Goal: Register for event/course

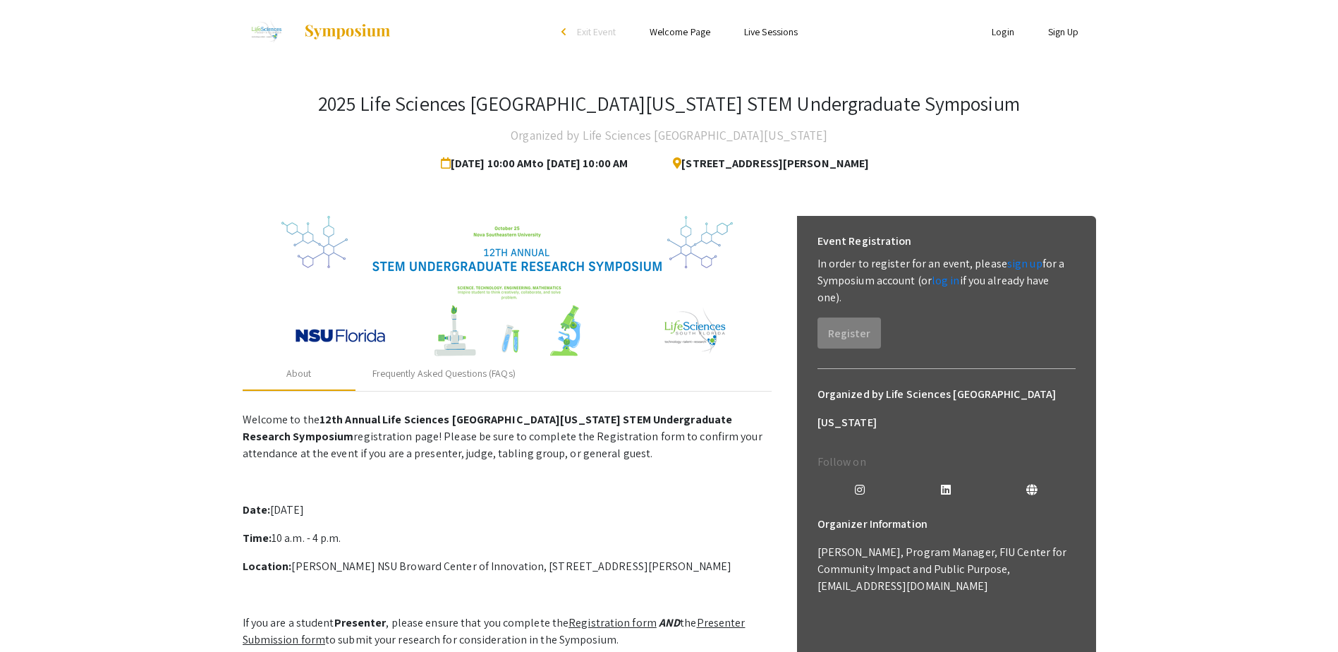
click at [869, 278] on p "In order to register for an event, please sign up for a Symposium account (or l…" at bounding box center [946, 280] width 258 height 51
click at [1021, 266] on link "sign up" at bounding box center [1024, 263] width 35 height 15
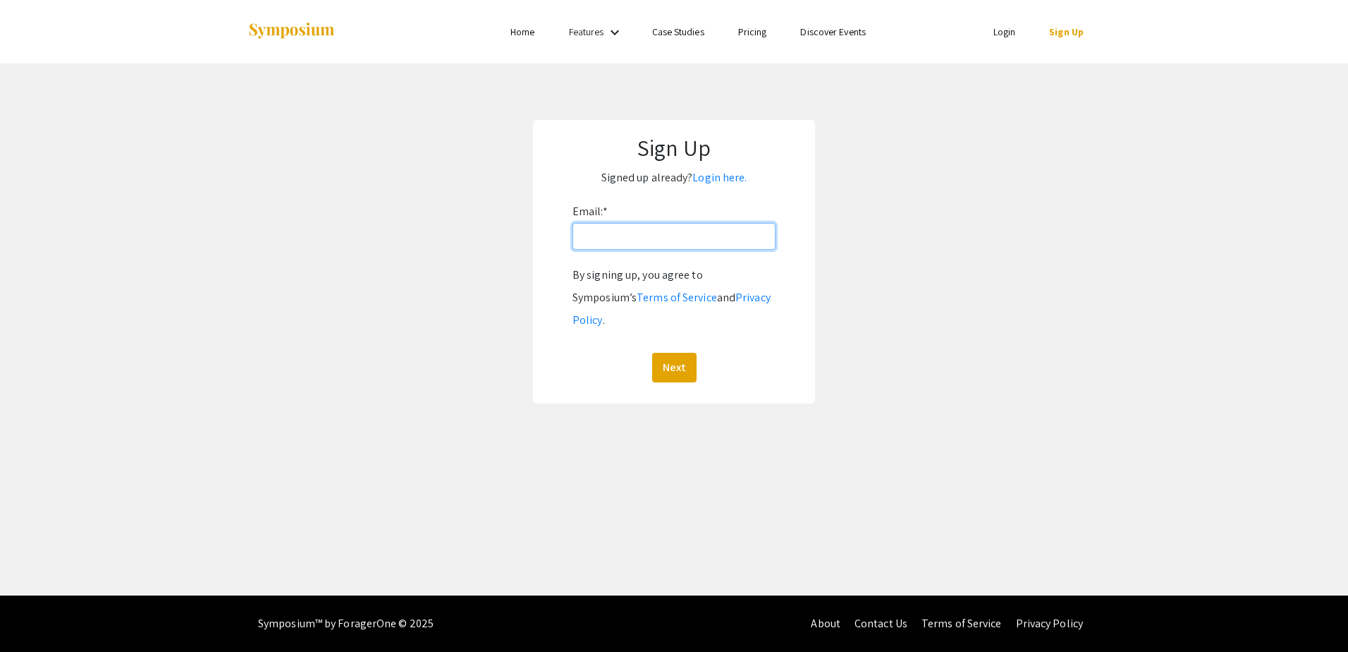
click at [654, 236] on input "Email: *" at bounding box center [674, 236] width 203 height 27
type input "[EMAIL_ADDRESS][DOMAIN_NAME]"
click at [683, 353] on button "Next" at bounding box center [674, 368] width 44 height 30
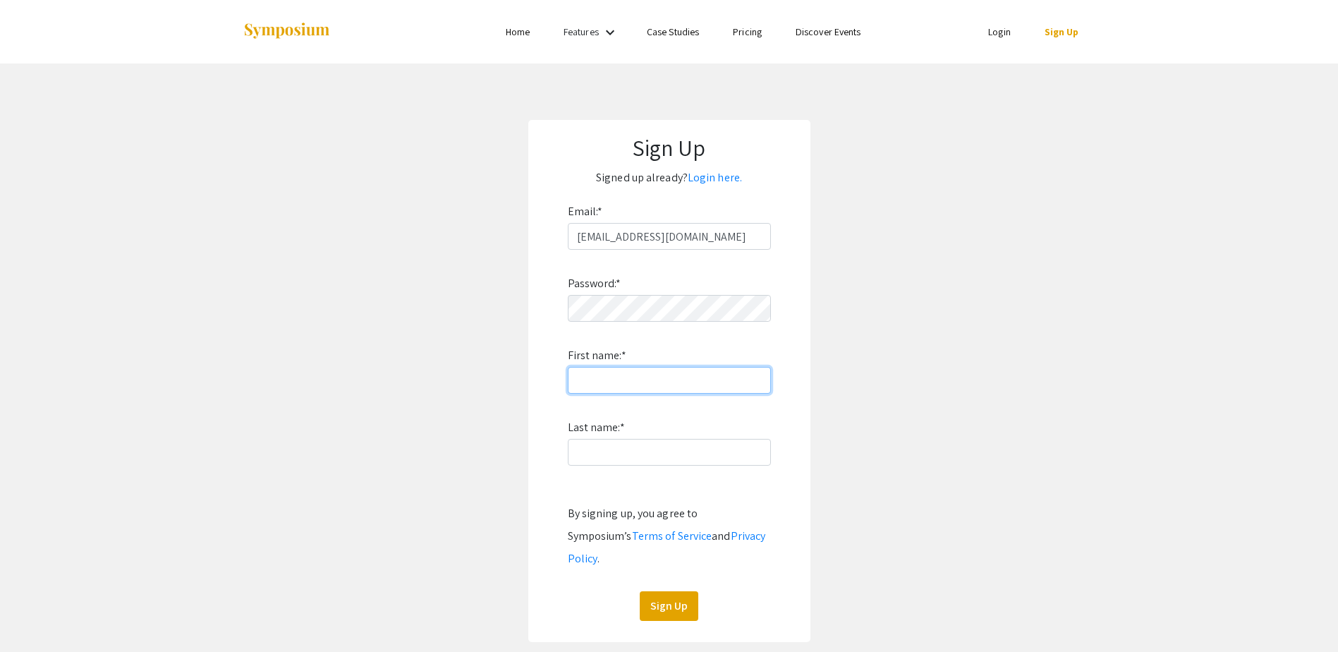
click at [600, 384] on input "First name: *" at bounding box center [669, 380] width 203 height 27
type input "[PERSON_NAME]"
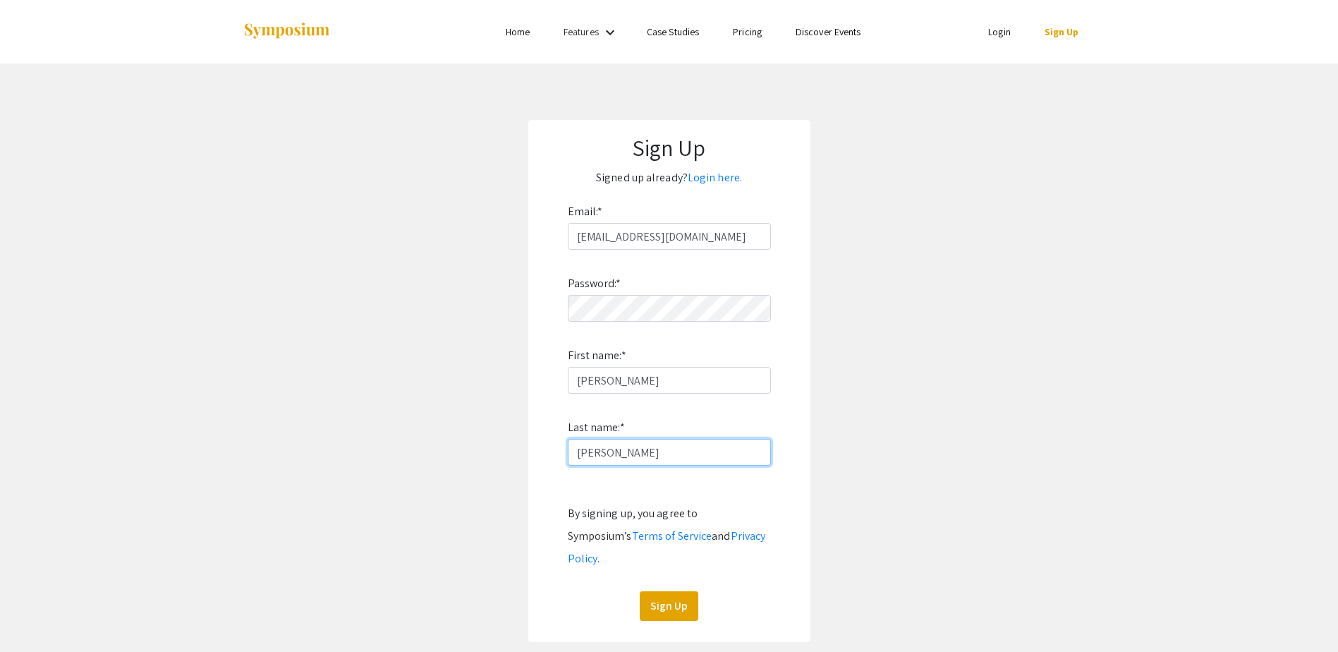
type input "[PERSON_NAME]"
click at [864, 351] on app-signup "Sign Up Signed up already? Login here. Email: * [EMAIL_ADDRESS][DOMAIN_NAME] Pa…" at bounding box center [669, 381] width 1338 height 522
click at [673, 499] on button "Sign Up" at bounding box center [669, 606] width 59 height 30
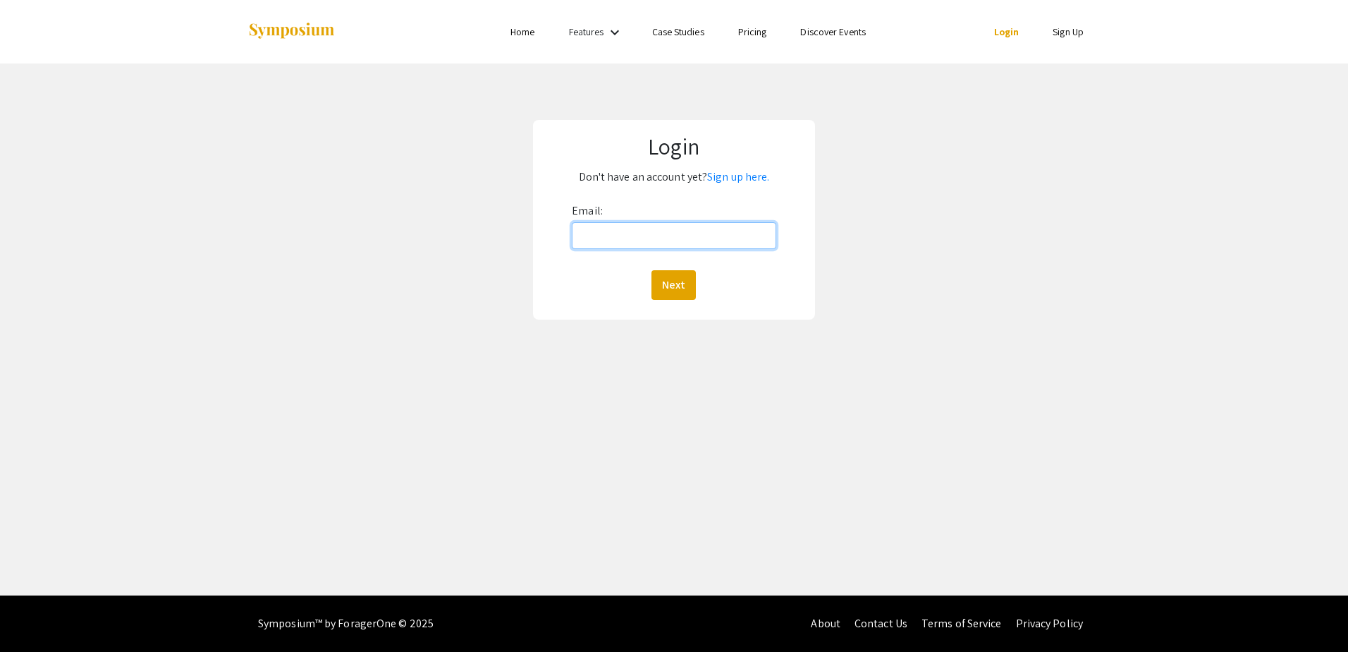
click at [603, 234] on input "Email:" at bounding box center [674, 235] width 204 height 27
type input "[EMAIL_ADDRESS][DOMAIN_NAME]"
click at [683, 286] on button "Next" at bounding box center [674, 285] width 44 height 30
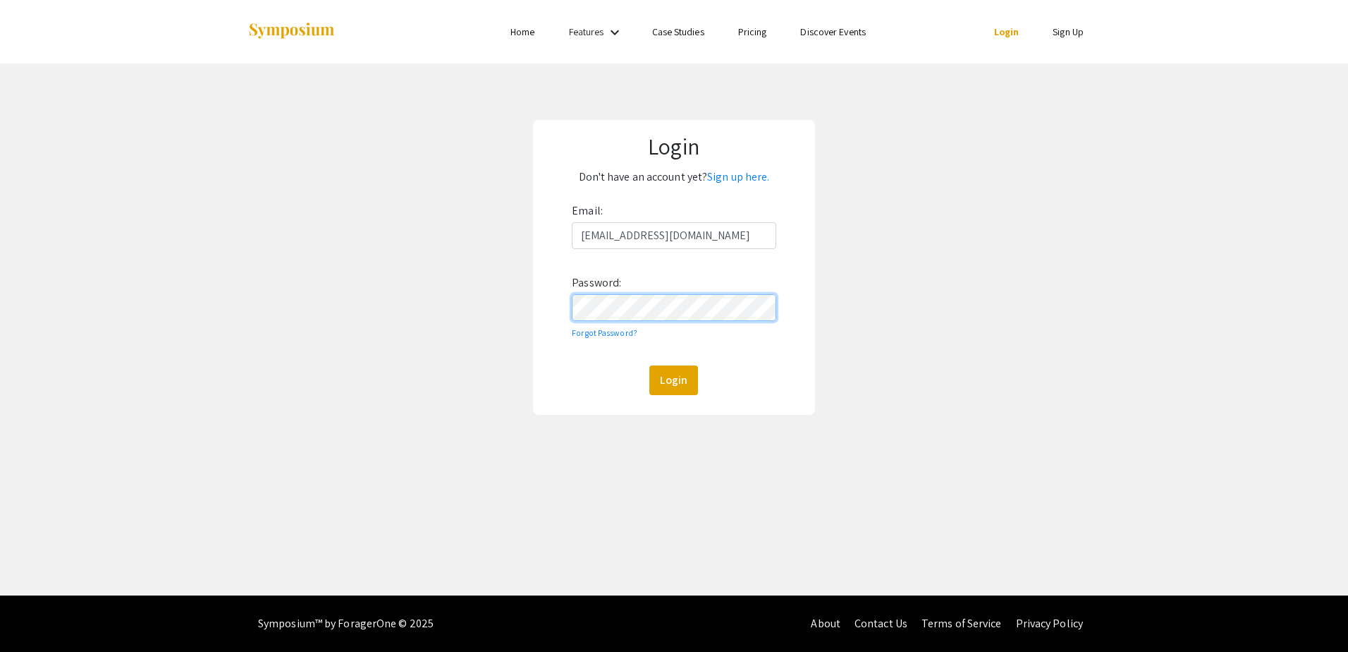
click at [649, 365] on button "Login" at bounding box center [673, 380] width 49 height 30
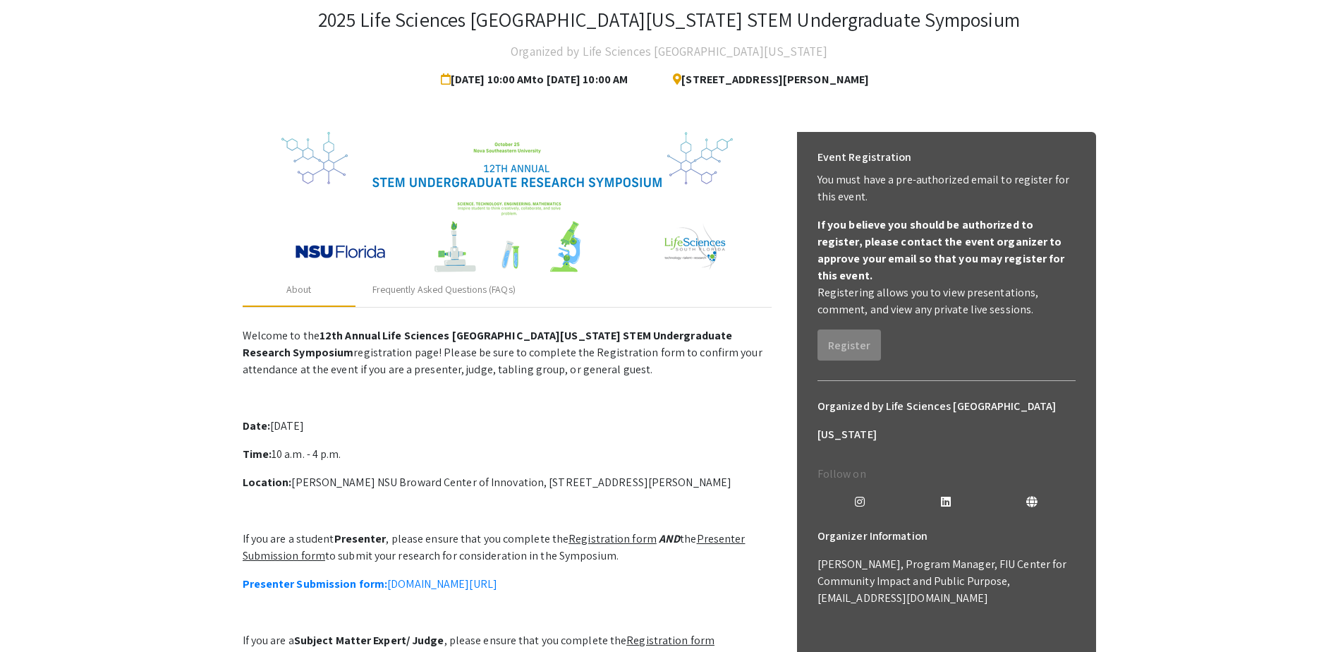
scroll to position [118, 0]
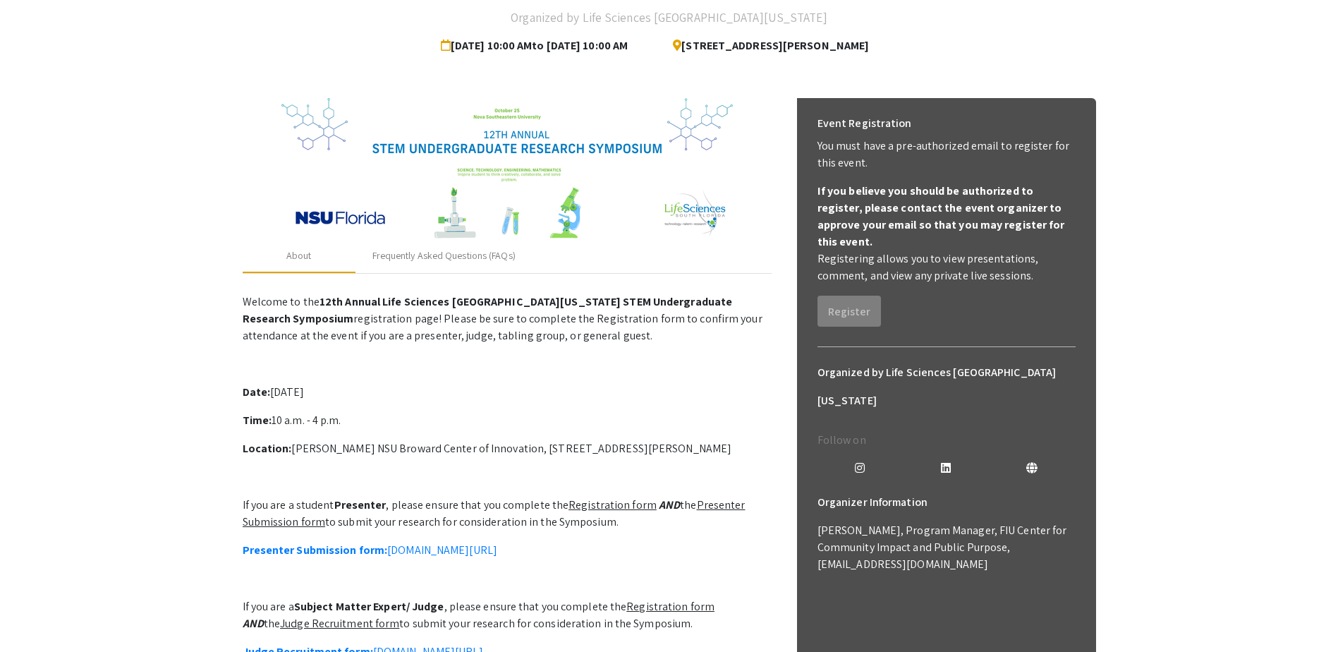
click at [932, 250] on p "Registering allows you to view presentations, comment, and view any private liv…" at bounding box center [946, 267] width 258 height 34
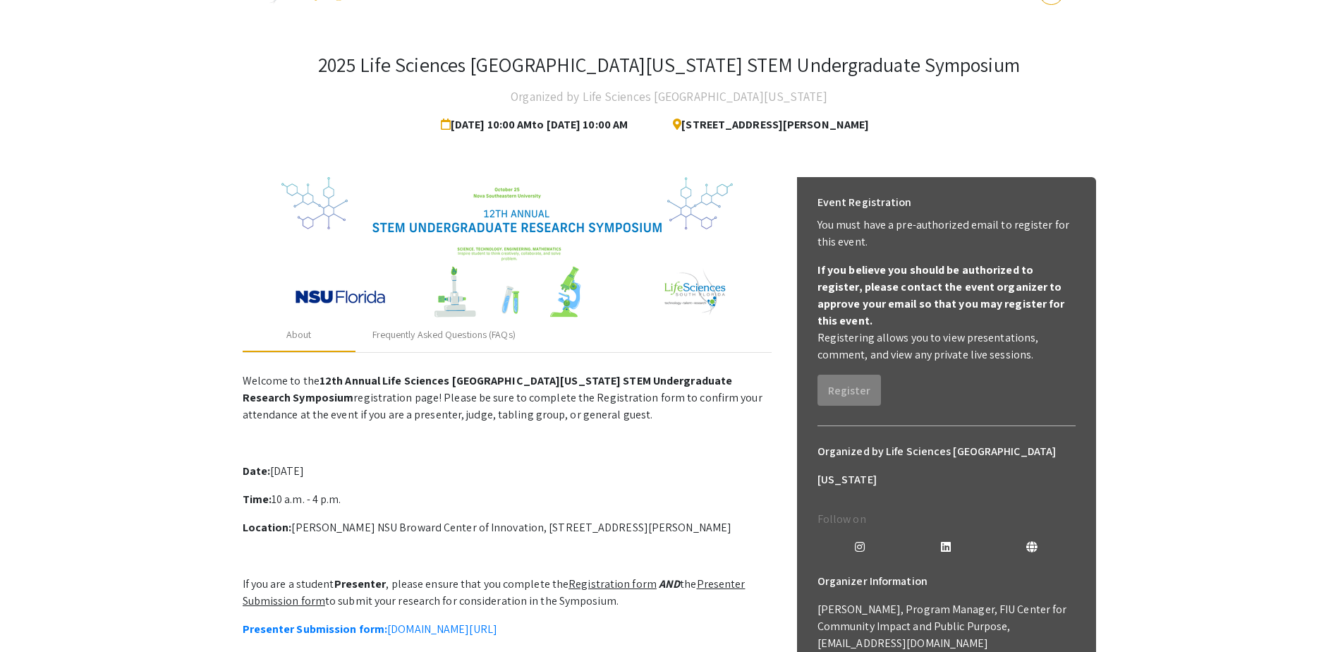
scroll to position [4, 0]
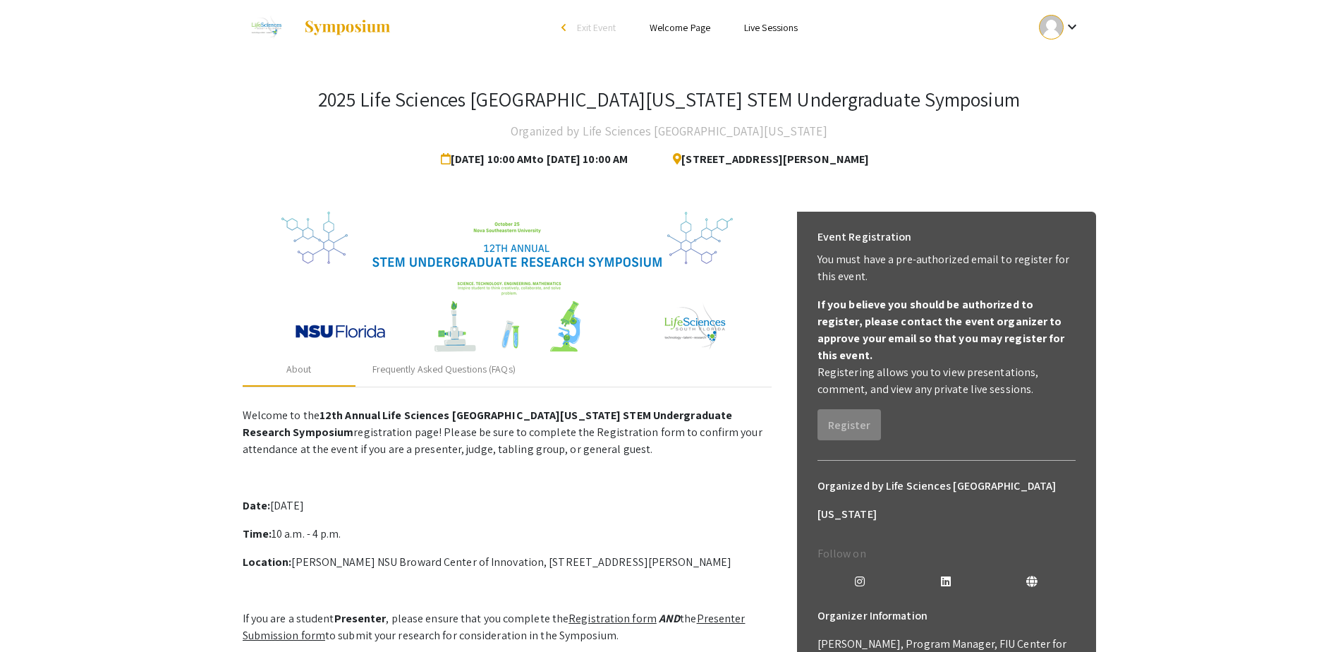
click at [892, 336] on b "If you believe you should be authorized to register, please contact the event o…" at bounding box center [940, 330] width 247 height 66
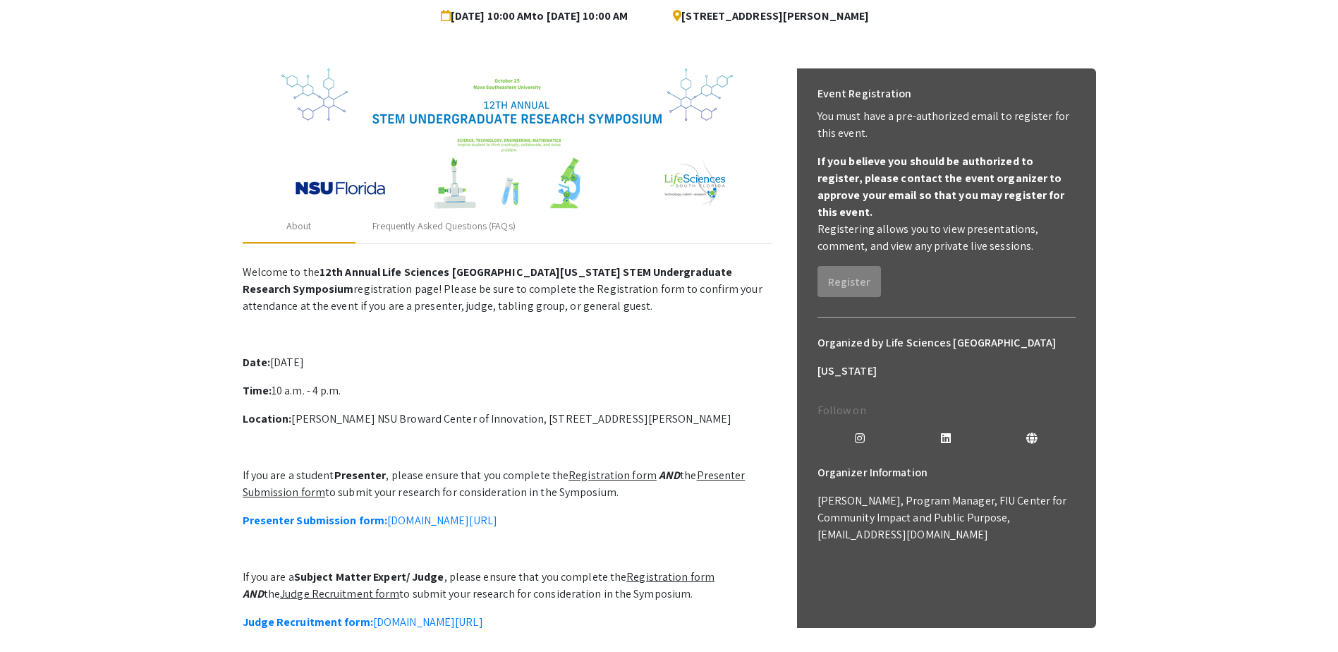
scroll to position [239, 0]
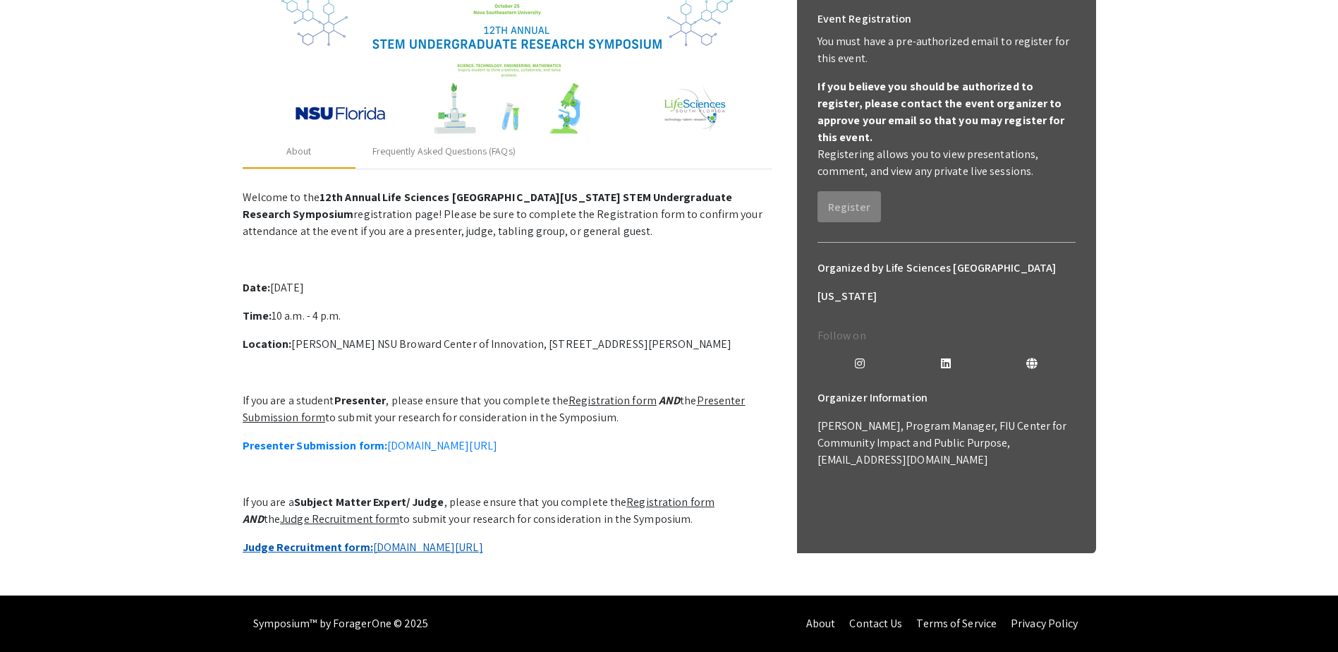
click at [319, 539] on strong "Judge Recruitment form:" at bounding box center [308, 546] width 130 height 15
drag, startPoint x: 817, startPoint y: 68, endPoint x: 1034, endPoint y: 137, distance: 227.0
click at [1034, 137] on div "If you believe you should be authorized to register, please contact the event o…" at bounding box center [946, 129] width 258 height 102
copy div "If you believe you should be authorized to register, please contact the event o…"
click at [406, 438] on link "Presenter Submission form: symposium.foragerone.com/lssfsymposium2025/submission" at bounding box center [370, 445] width 255 height 15
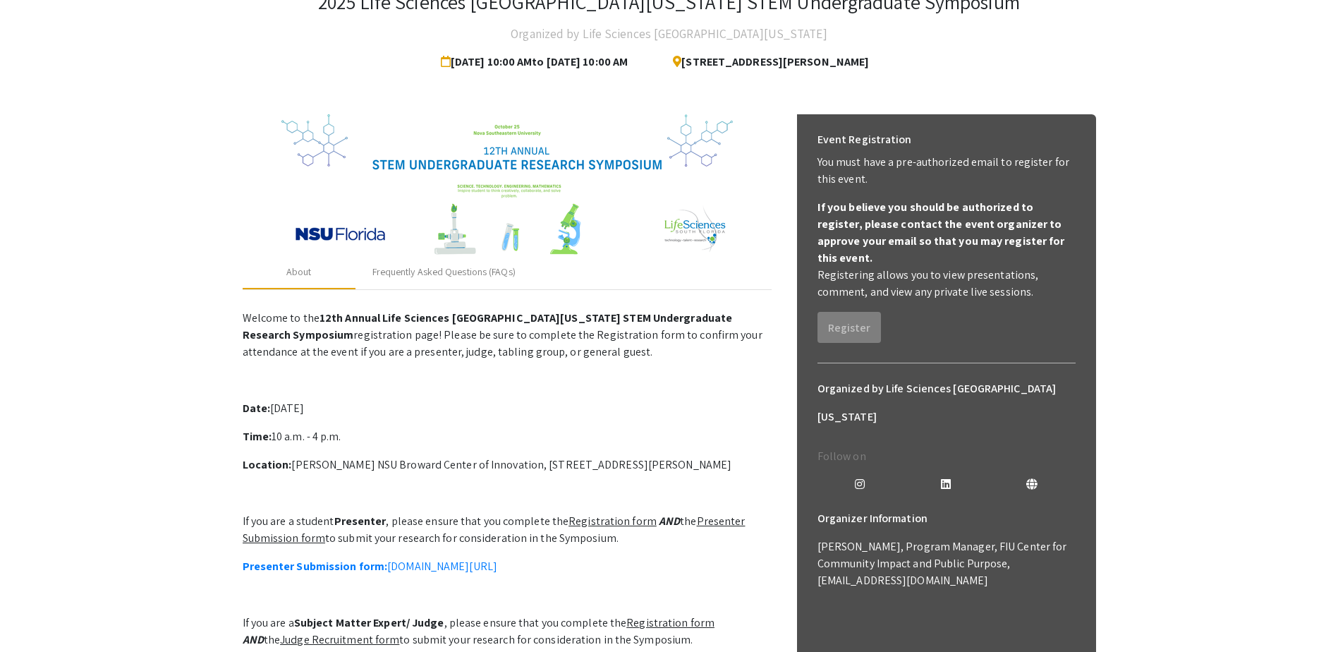
scroll to position [0, 0]
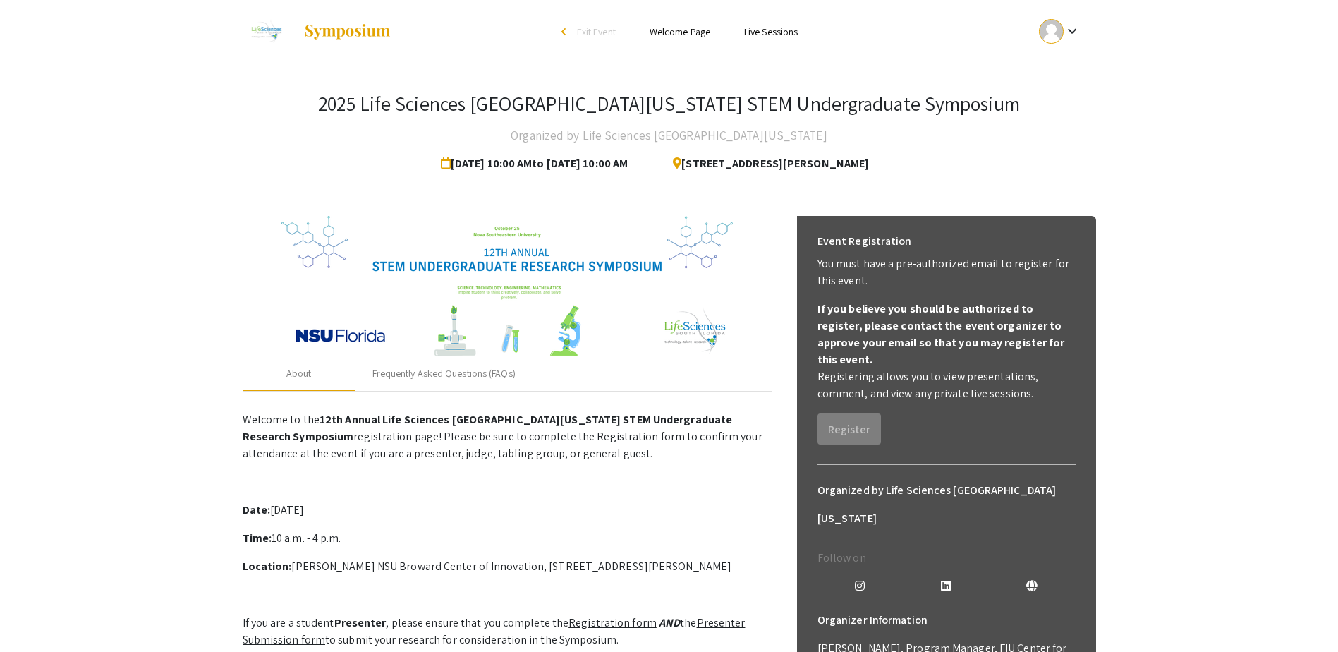
drag, startPoint x: 396, startPoint y: 165, endPoint x: 626, endPoint y: 165, distance: 229.9
click at [626, 165] on span "Oct 25, 2025 10:00 AM to Nov 8, 2025 10:00 AM" at bounding box center [537, 163] width 192 height 28
copy span "Oct 25, 2025 10:00 AM to Nov 8, 2025 10:00 AM"
click at [830, 268] on p "You must have a pre-authorized email to register for this event." at bounding box center [946, 272] width 258 height 34
click at [818, 244] on h6 "Event Registration" at bounding box center [864, 241] width 94 height 28
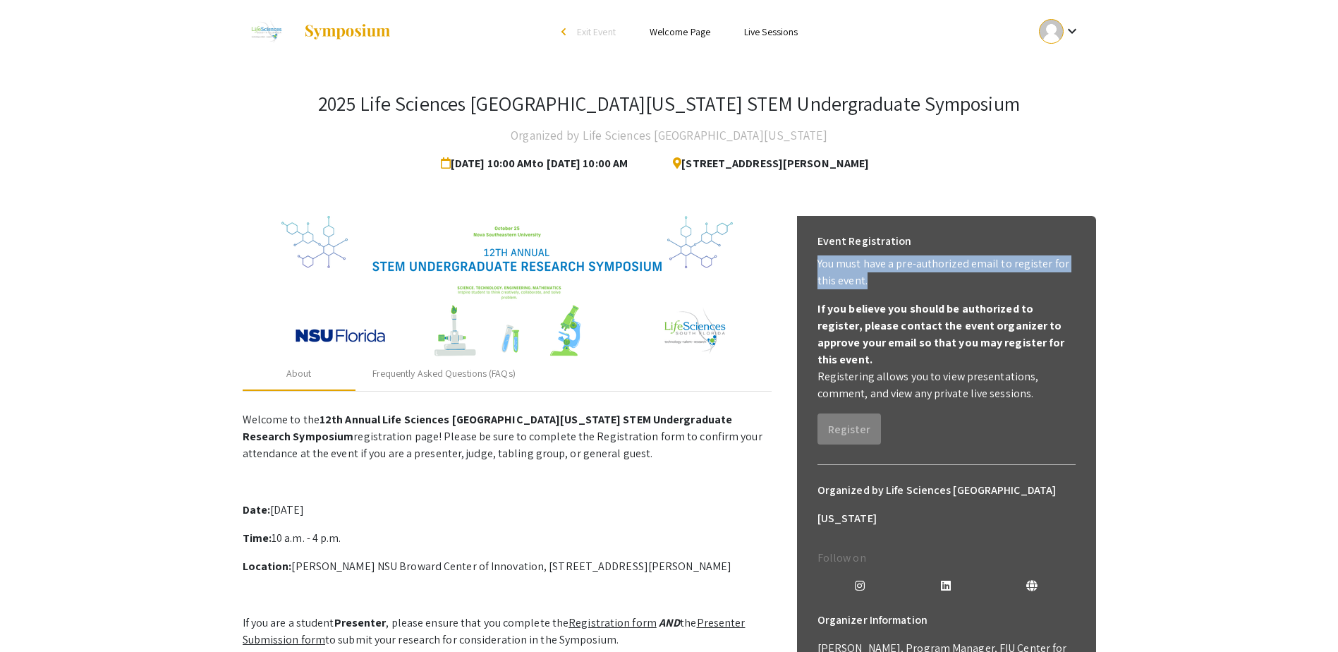
drag, startPoint x: 817, startPoint y: 262, endPoint x: 881, endPoint y: 286, distance: 67.8
click at [881, 286] on p "You must have a pre-authorized email to register for this event." at bounding box center [946, 272] width 258 height 34
copy p "You must have a pre-authorized email to register for this event."
click at [1202, 259] on app-registration-page-preview "2025 Life Sciences South Florida STEM Undergraduate Symposium Organized by Life…" at bounding box center [669, 440] width 1338 height 754
click at [1069, 35] on mat-icon "keyboard_arrow_down" at bounding box center [1071, 31] width 17 height 17
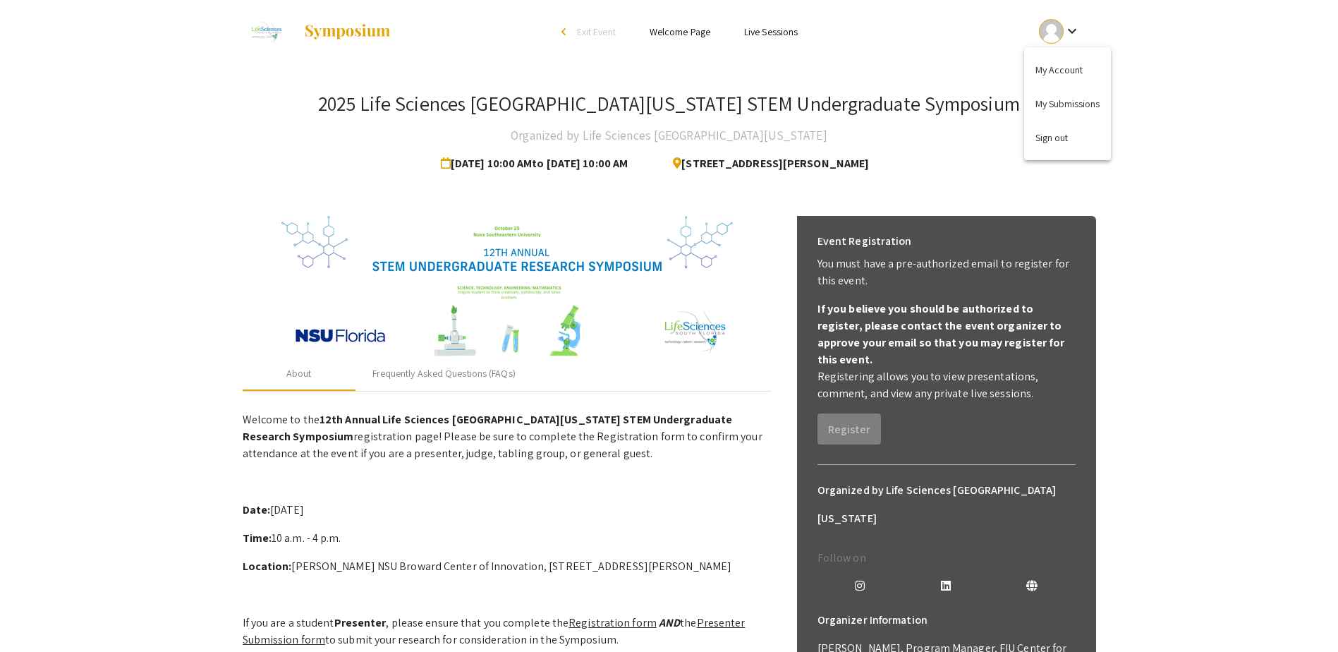
click at [1175, 202] on div at bounding box center [669, 326] width 1338 height 652
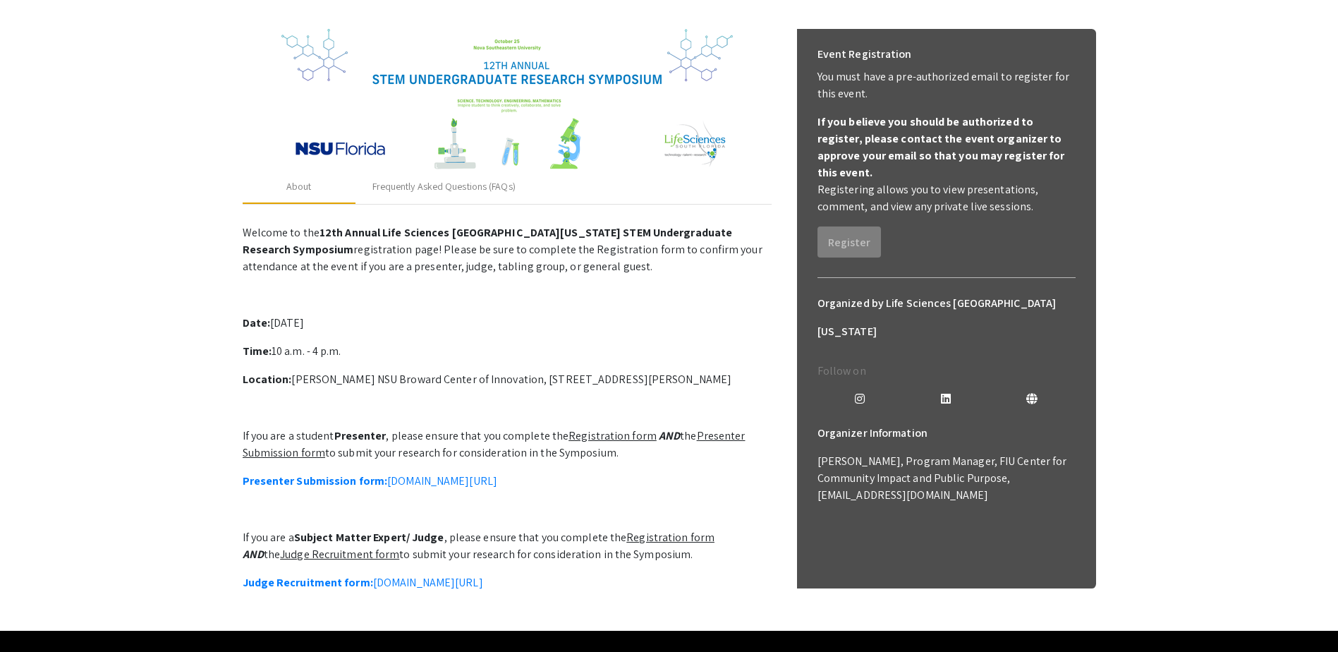
scroll to position [235, 0]
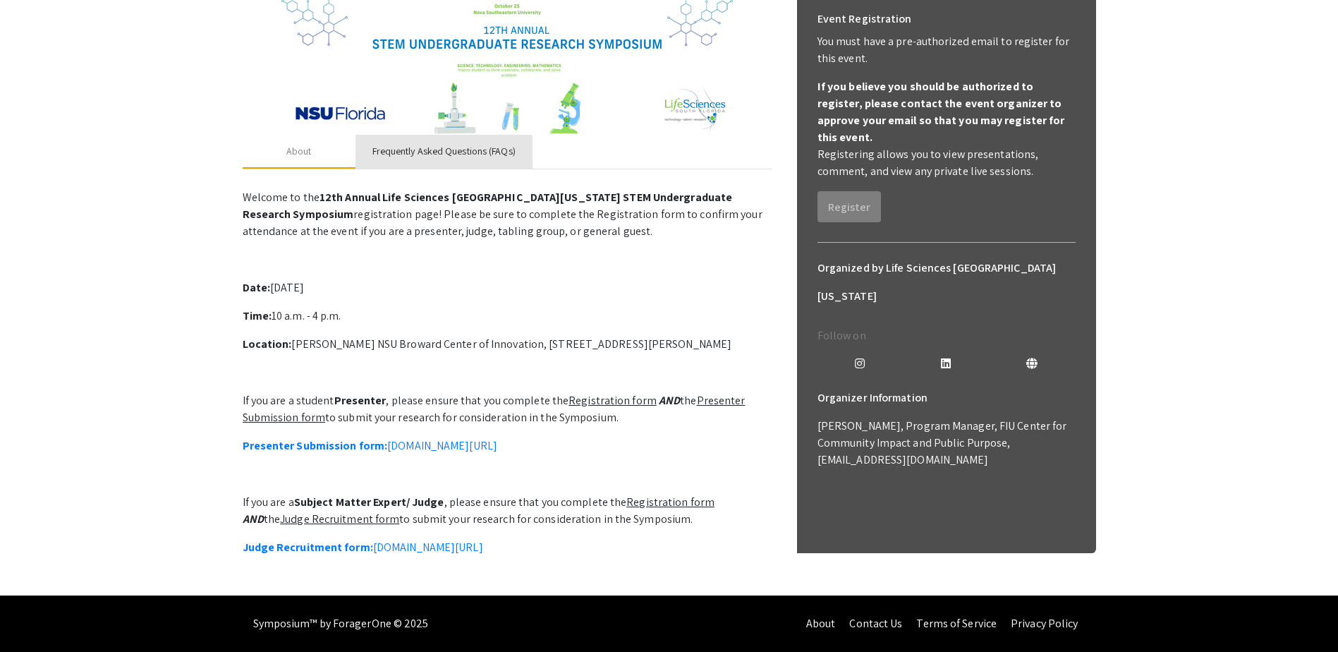
click at [439, 144] on div "Frequently Asked Questions (FAQs)" at bounding box center [443, 151] width 143 height 15
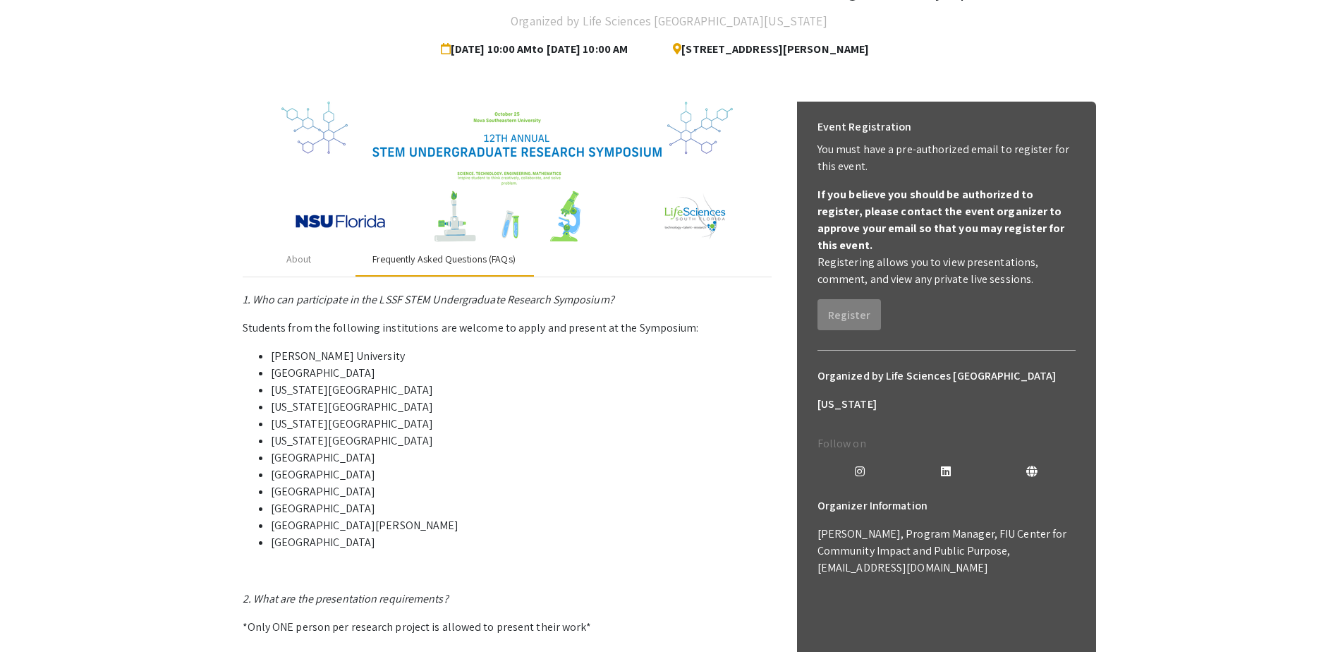
scroll to position [118, 0]
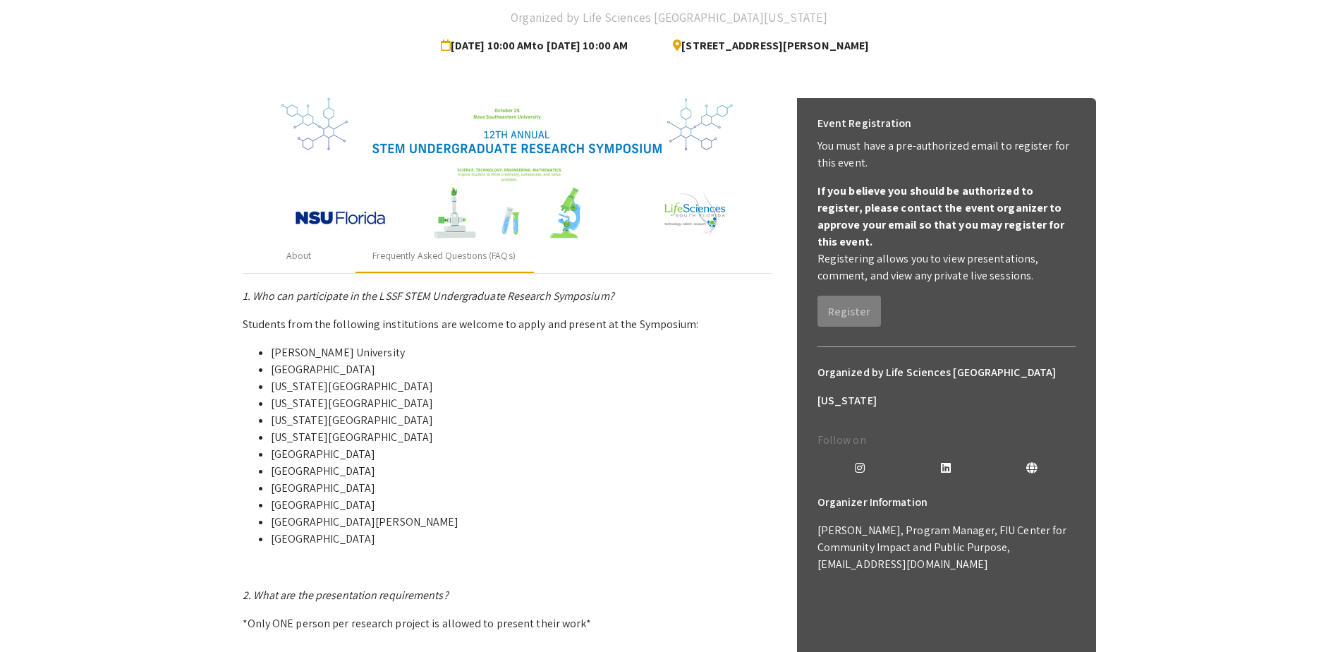
click at [943, 462] on icon at bounding box center [946, 467] width 10 height 11
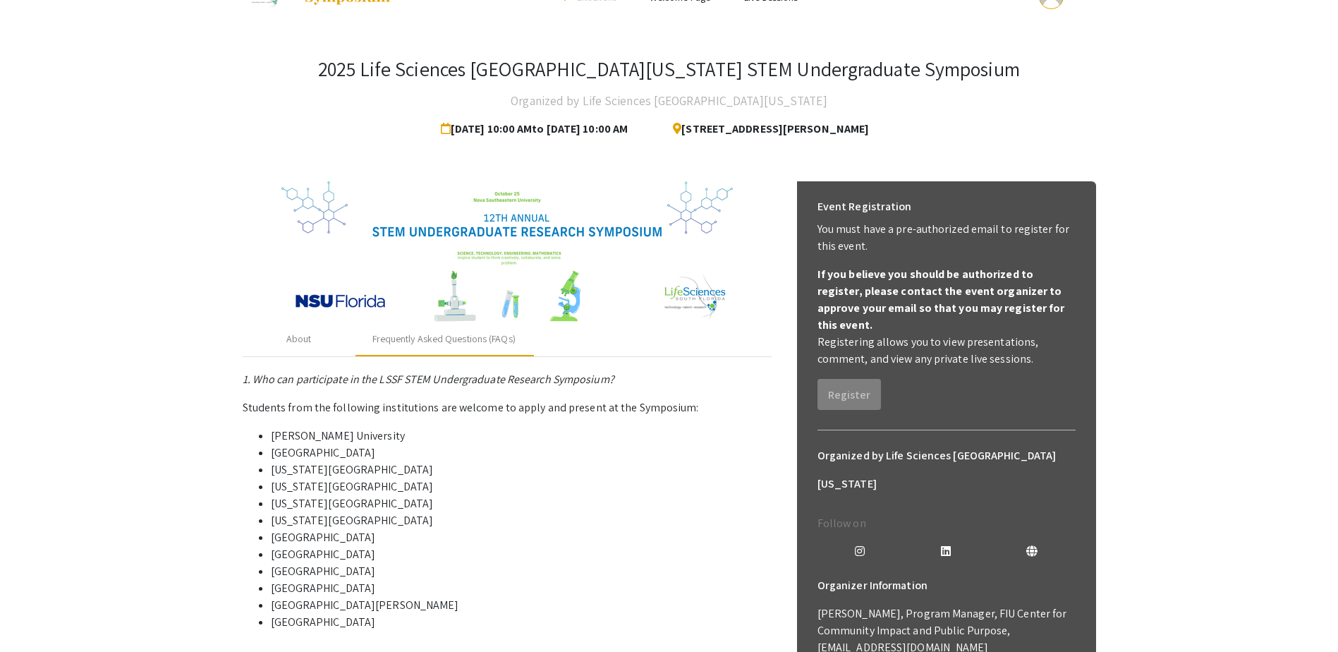
scroll to position [0, 0]
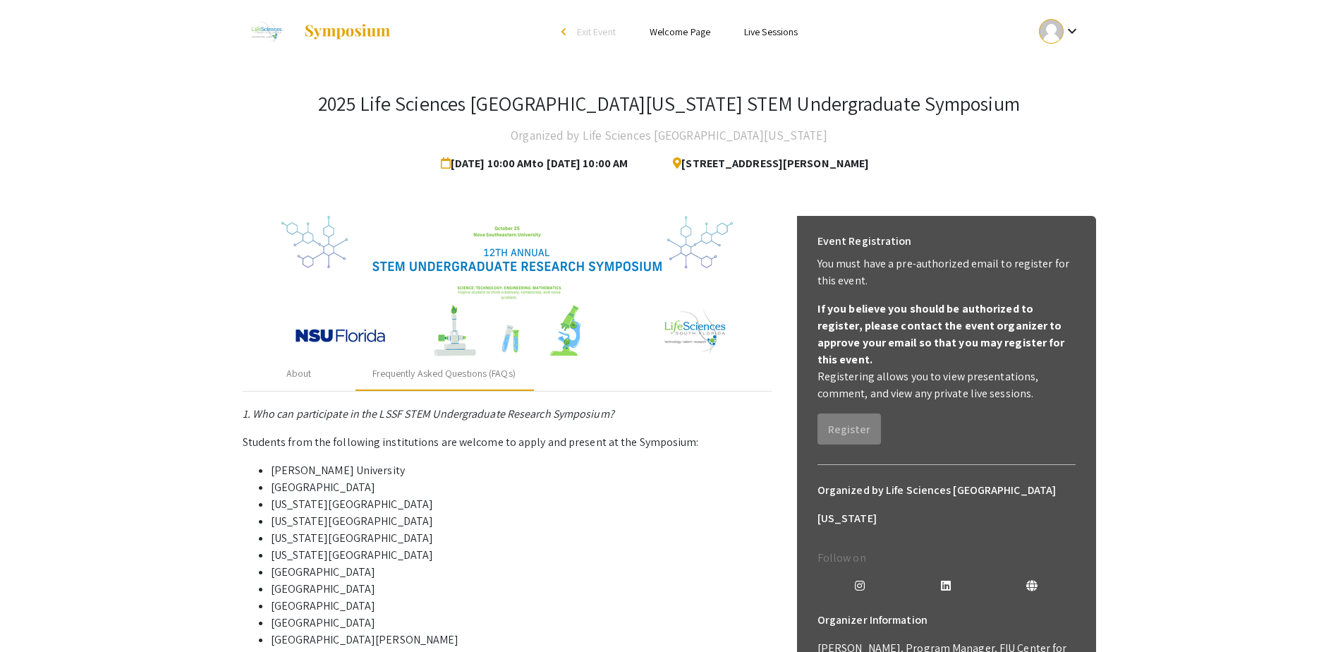
click at [681, 32] on link "Welcome Page" at bounding box center [679, 31] width 61 height 13
